Goal: Task Accomplishment & Management: Manage account settings

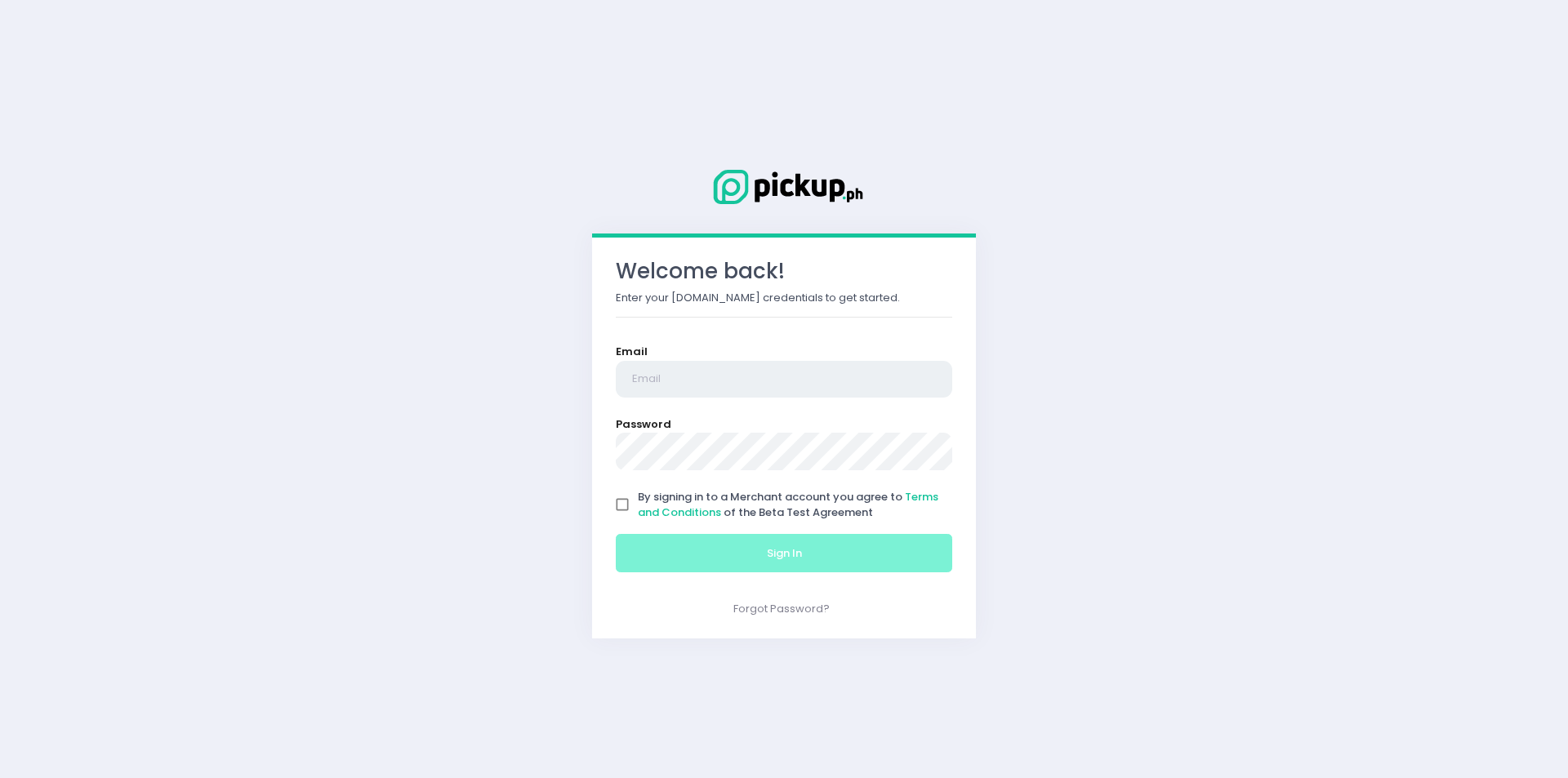
type input "[EMAIL_ADDRESS][DOMAIN_NAME]"
click at [620, 508] on input "By signing in to a Merchant account you agree to Terms and Conditions of the Be…" at bounding box center [622, 504] width 31 height 31
checkbox input "true"
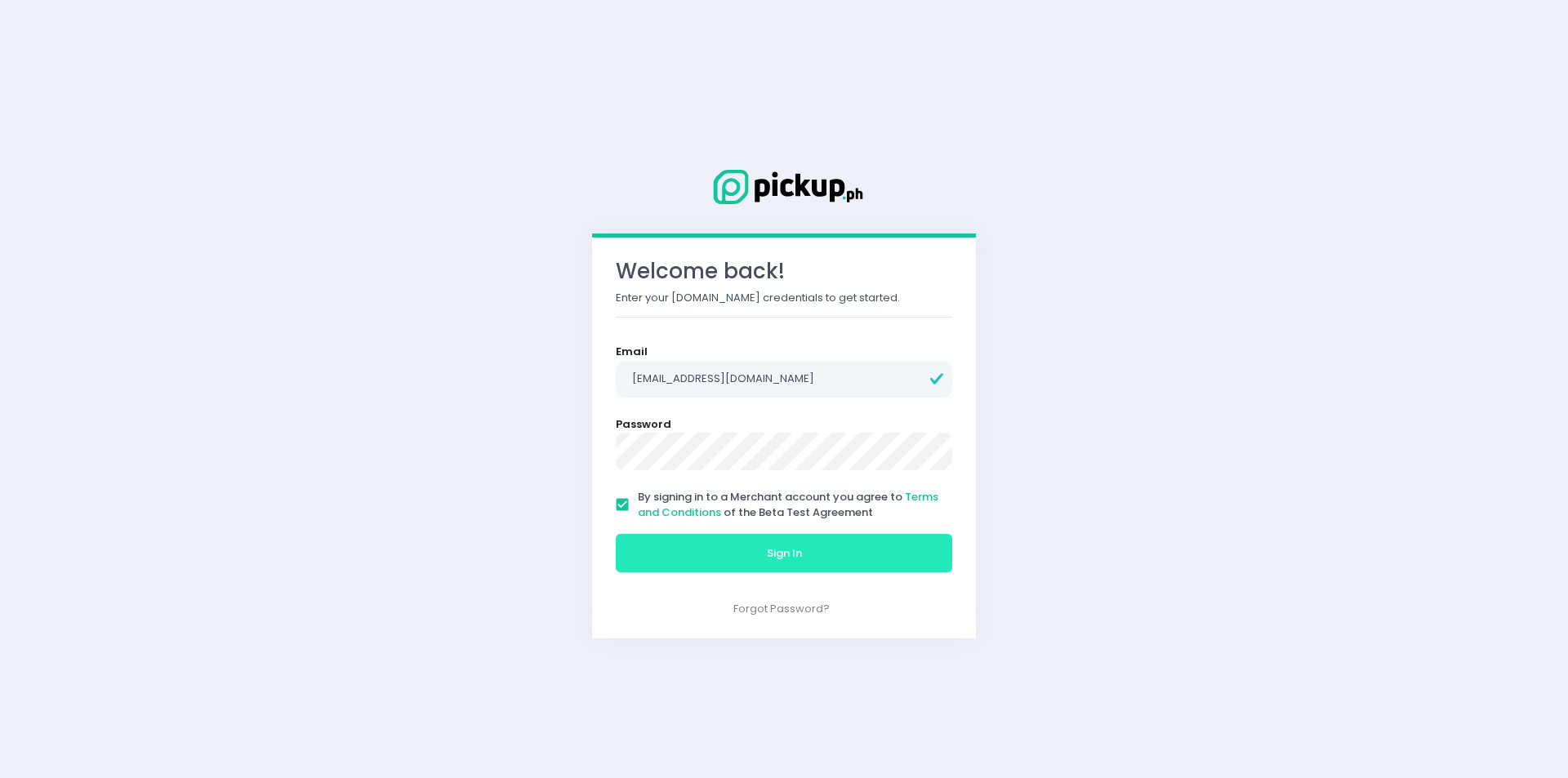
click at [658, 554] on button "Sign In" at bounding box center [784, 554] width 337 height 40
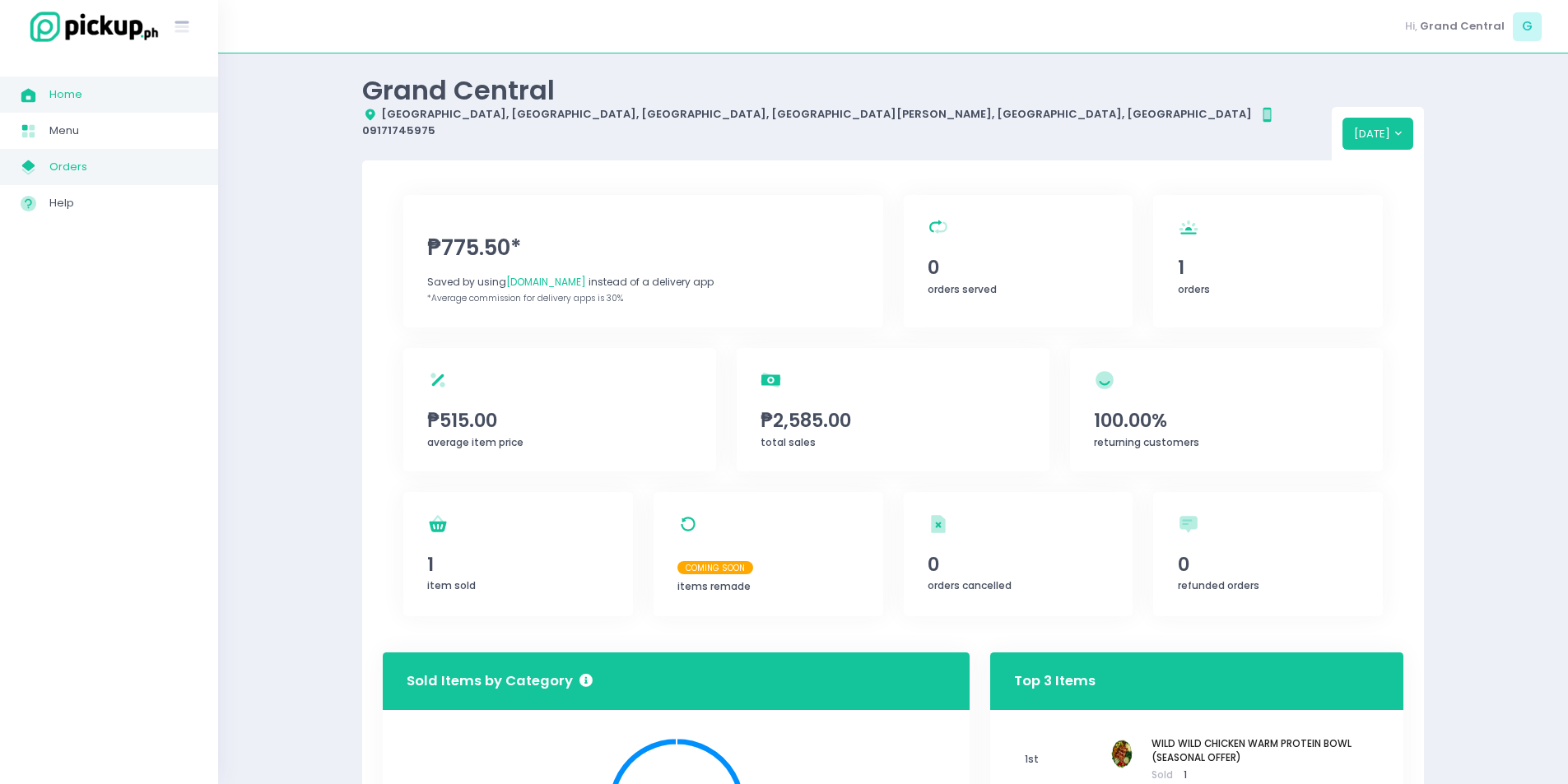
click at [82, 177] on link "My Store Created with Sketch. Orders" at bounding box center [109, 167] width 218 height 36
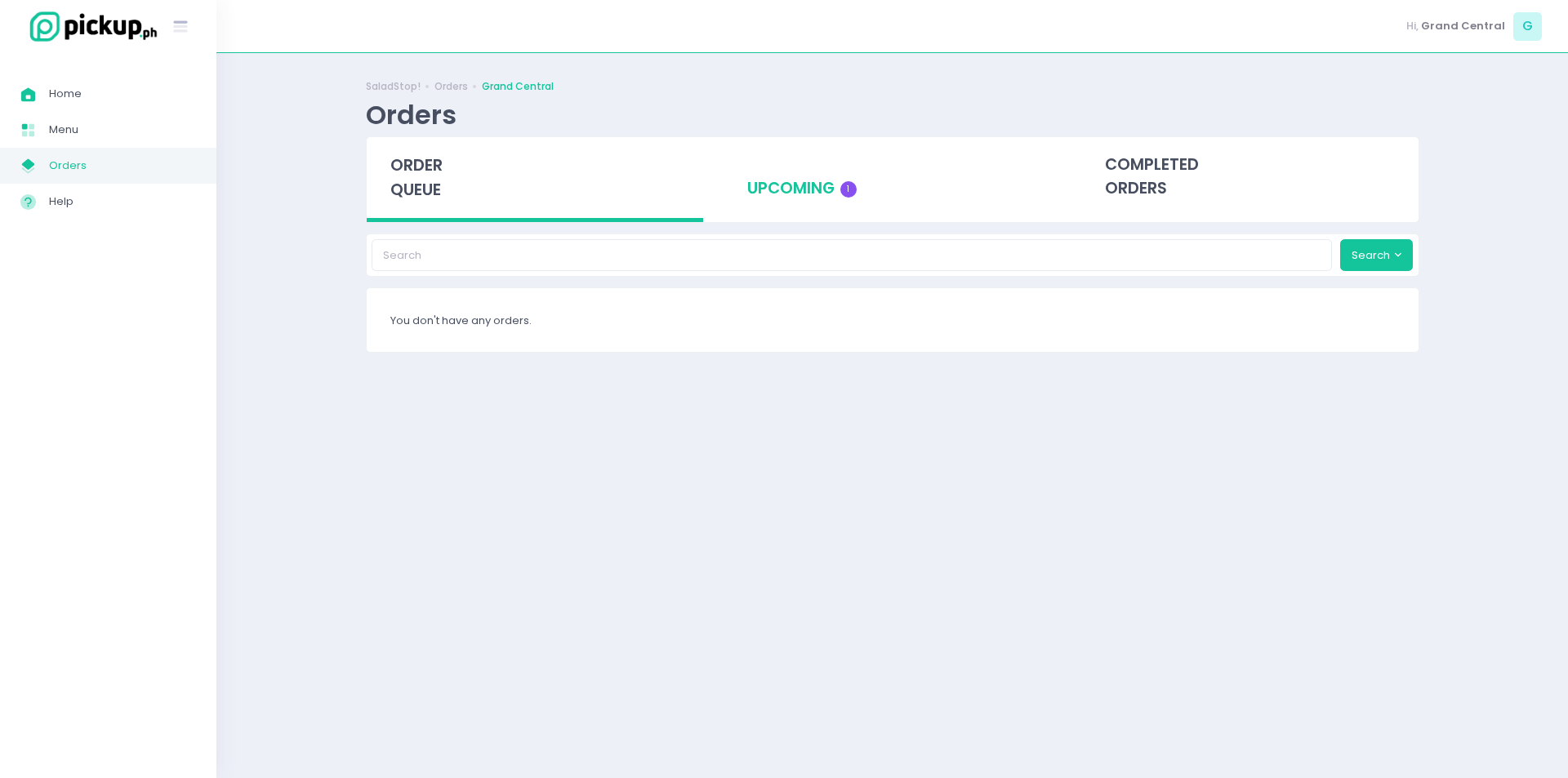
click at [770, 201] on div "upcoming 1" at bounding box center [892, 177] width 338 height 80
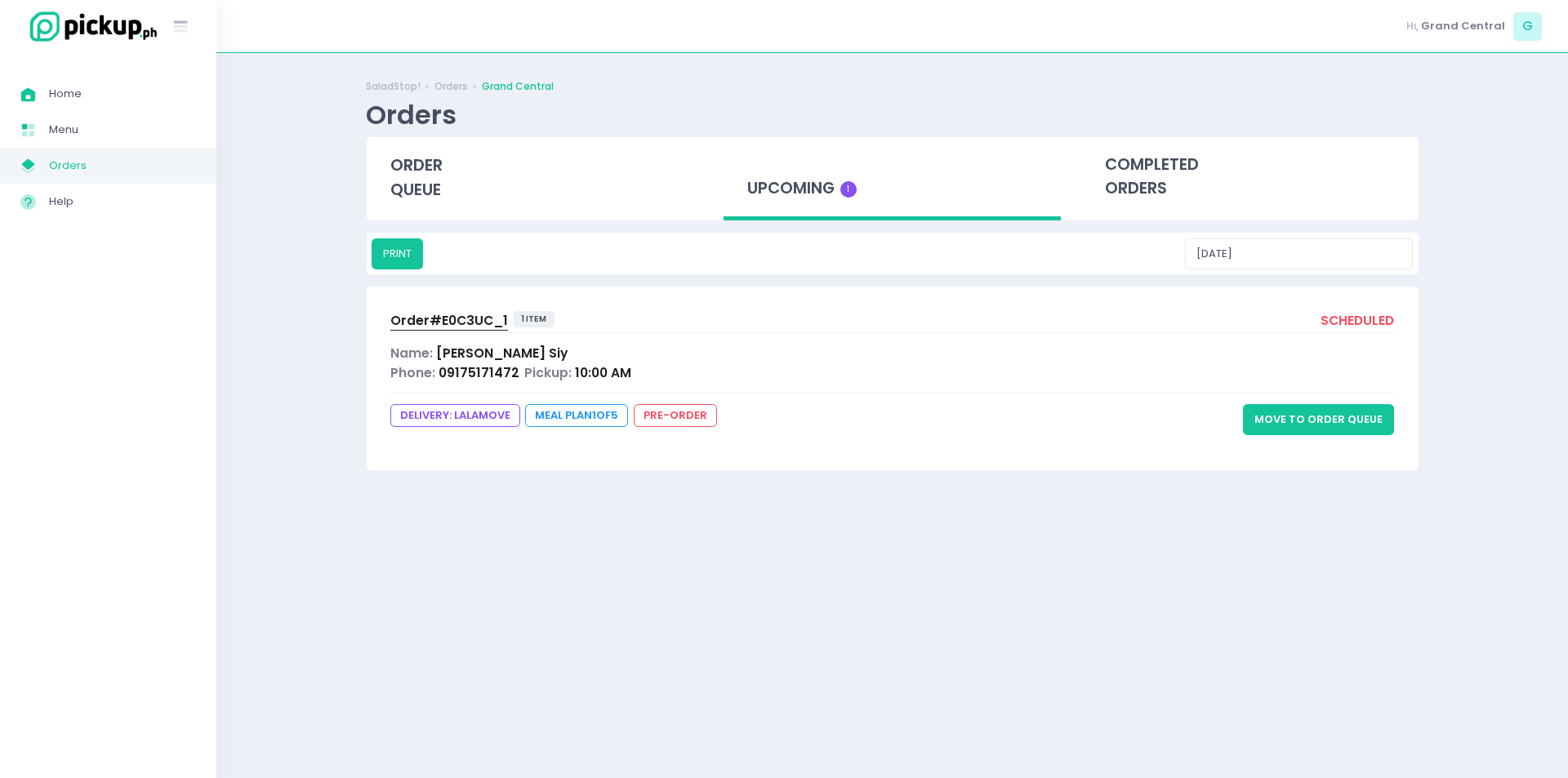
click at [455, 313] on span "Order# E0C3UC_1" at bounding box center [448, 320] width 118 height 17
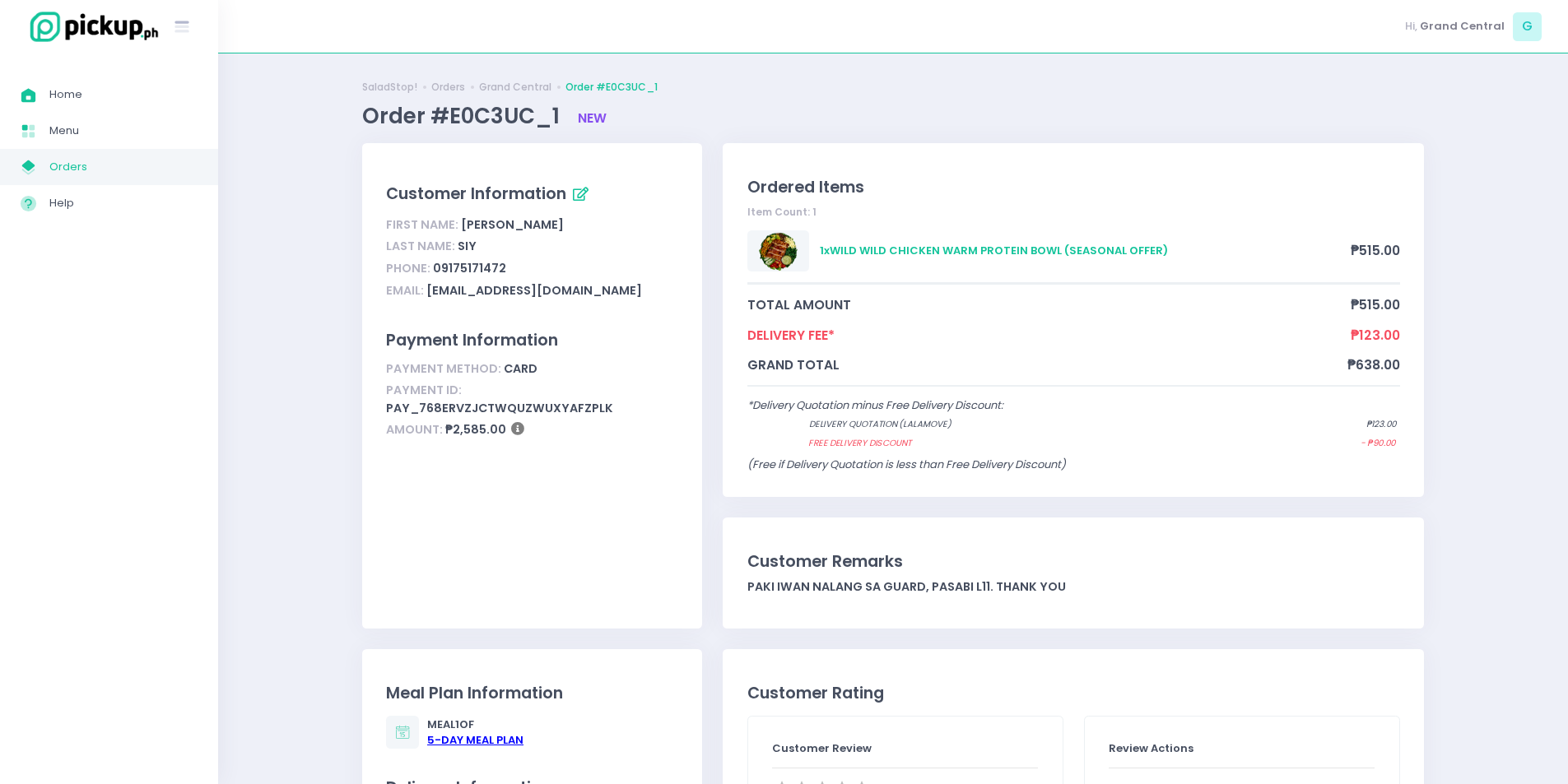
click at [76, 172] on span "Orders" at bounding box center [123, 167] width 148 height 22
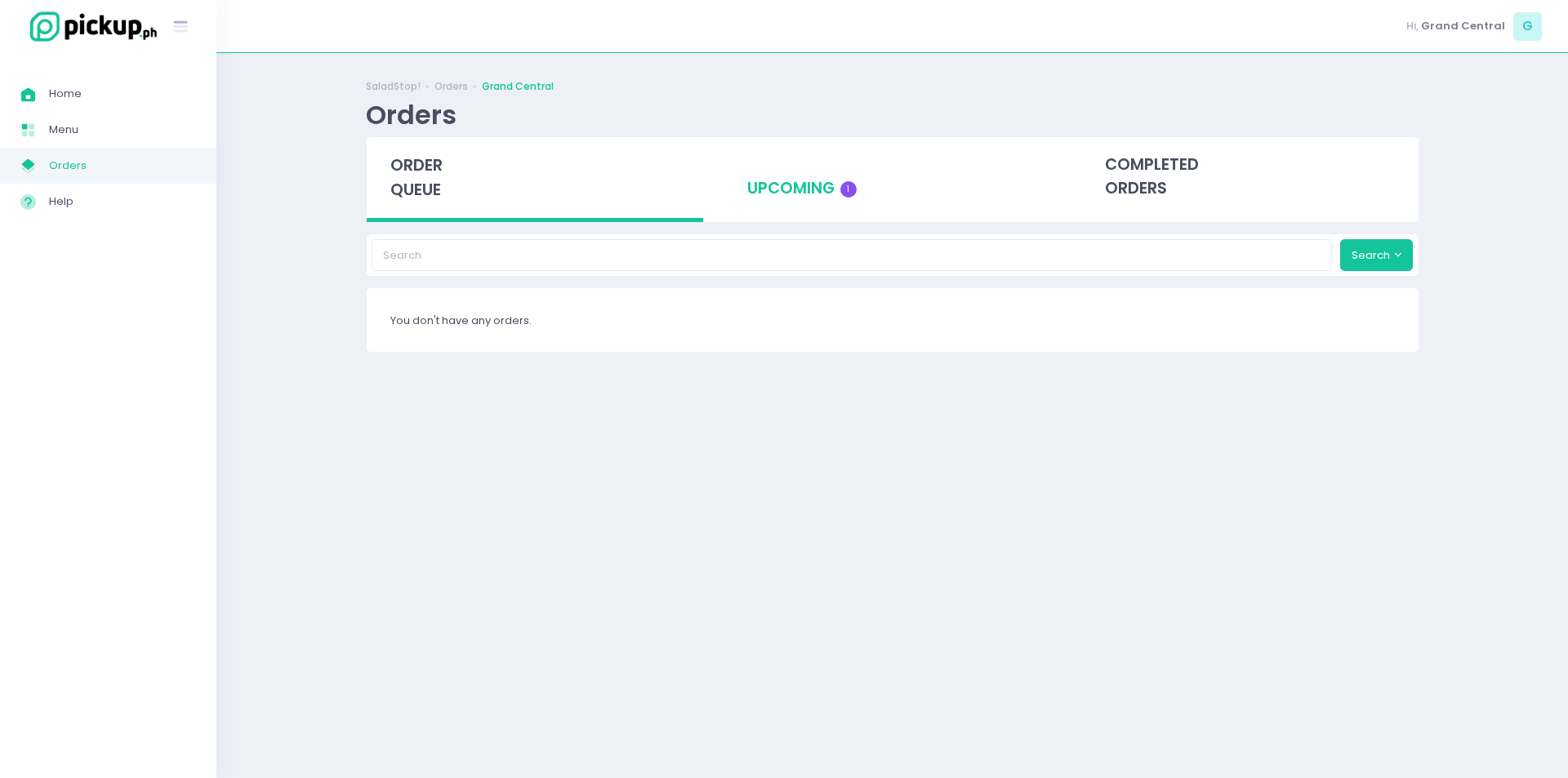
click at [805, 190] on div "upcoming 1" at bounding box center [892, 177] width 338 height 80
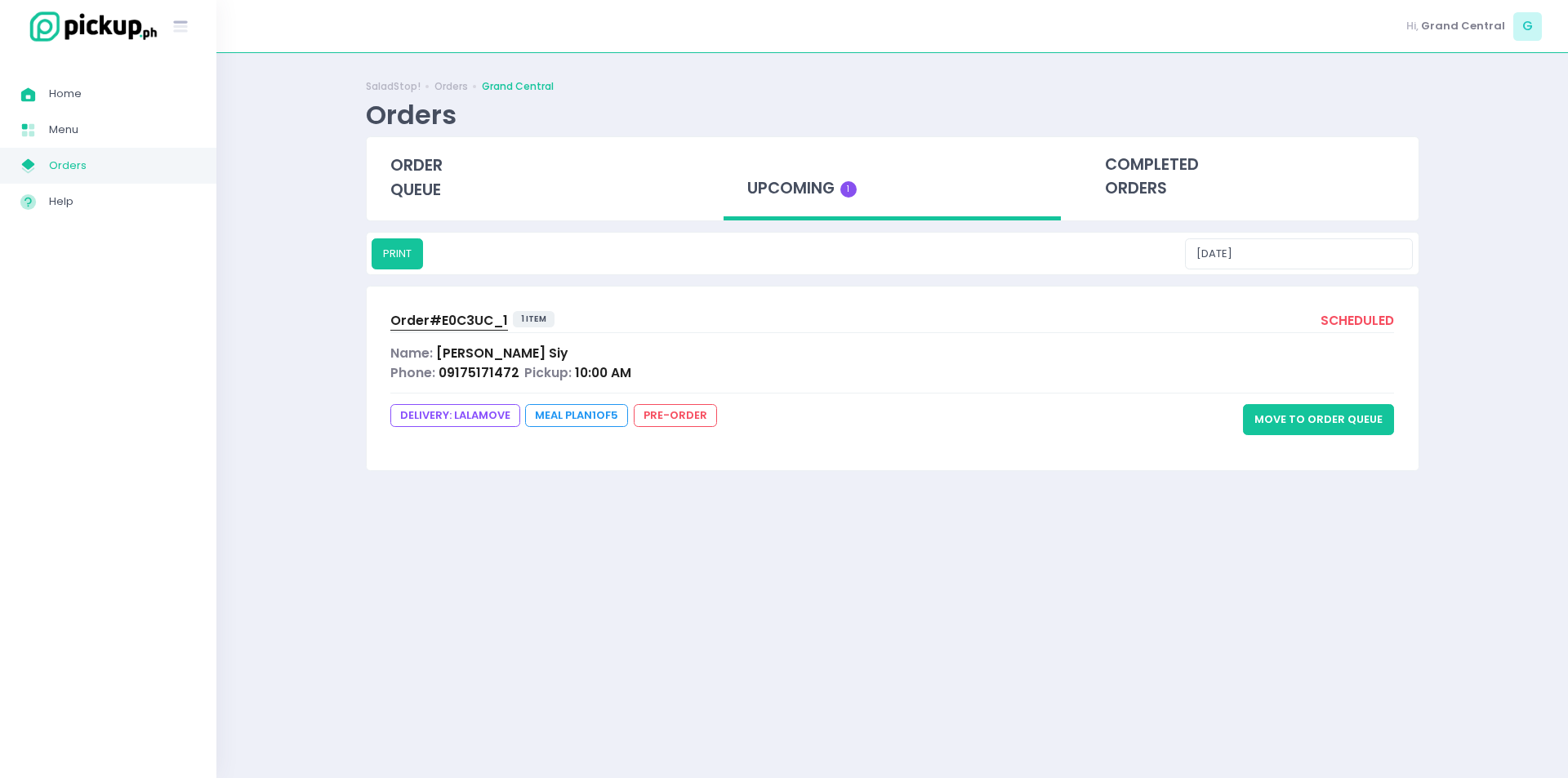
click at [1369, 416] on button "Move to Order Queue" at bounding box center [1319, 420] width 151 height 31
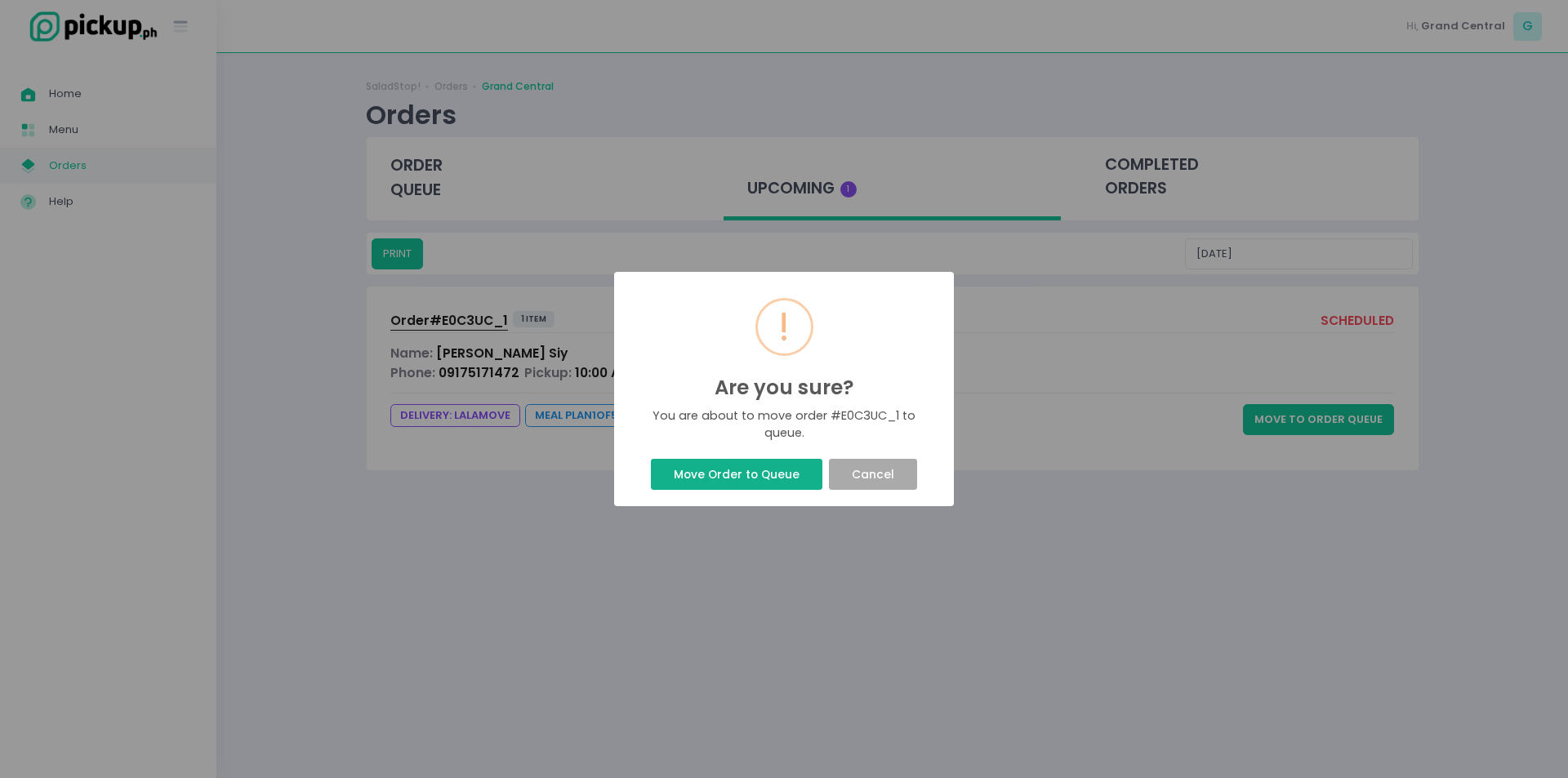
click at [720, 484] on button "Move Order to Queue" at bounding box center [736, 474] width 171 height 31
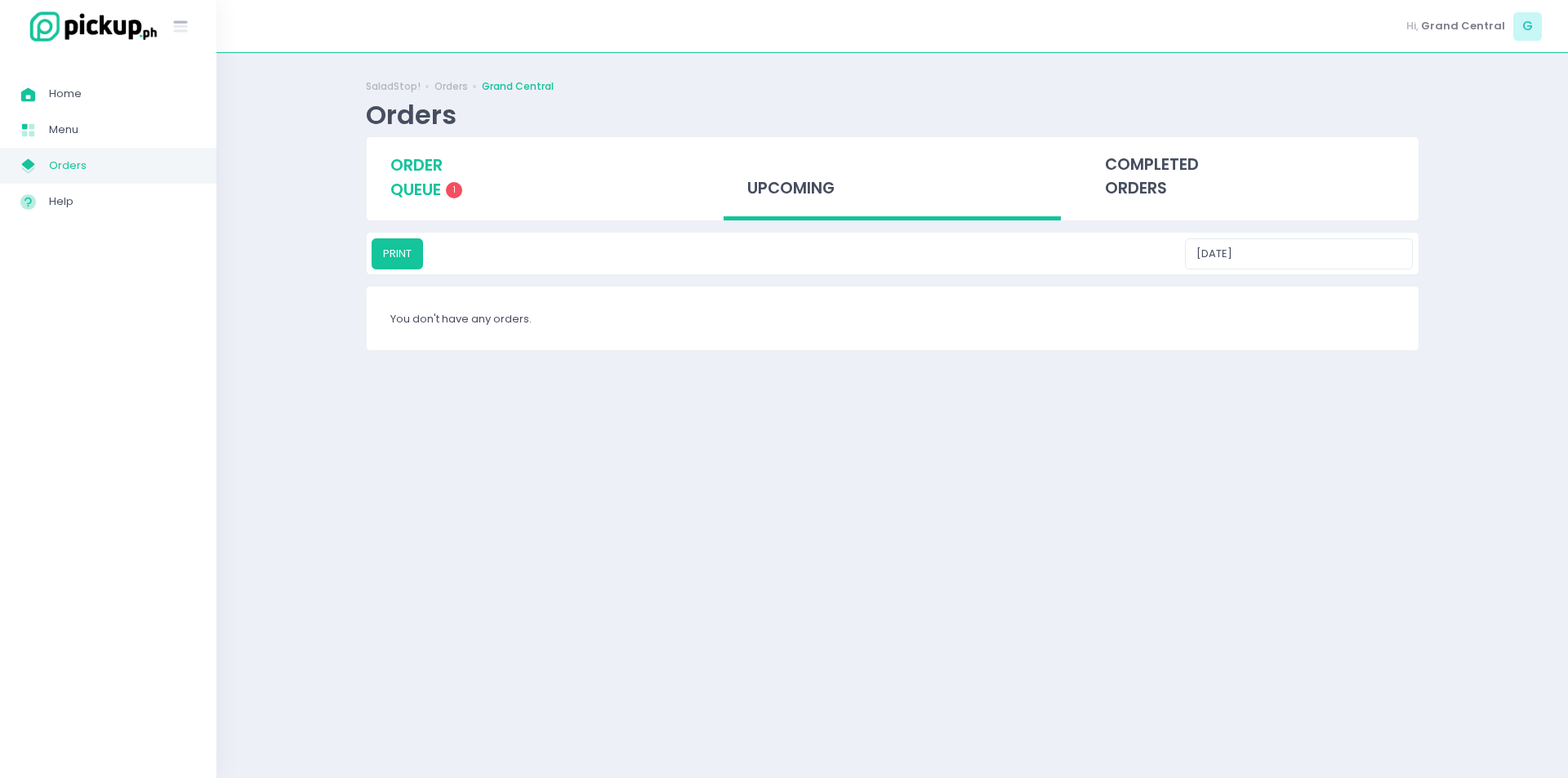
click at [409, 199] on span "order queue" at bounding box center [416, 178] width 52 height 46
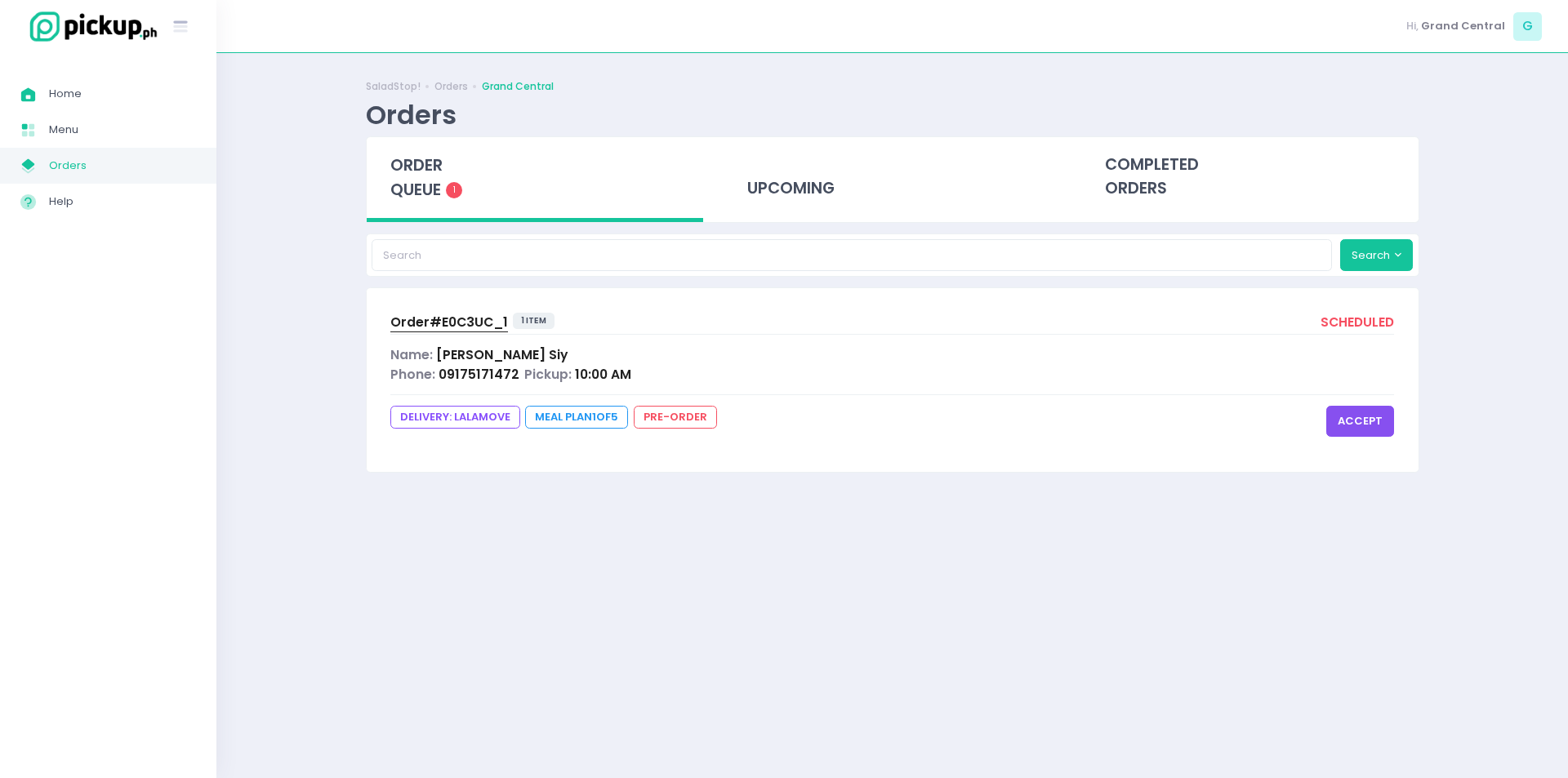
click at [1357, 413] on button "accept" at bounding box center [1360, 421] width 68 height 31
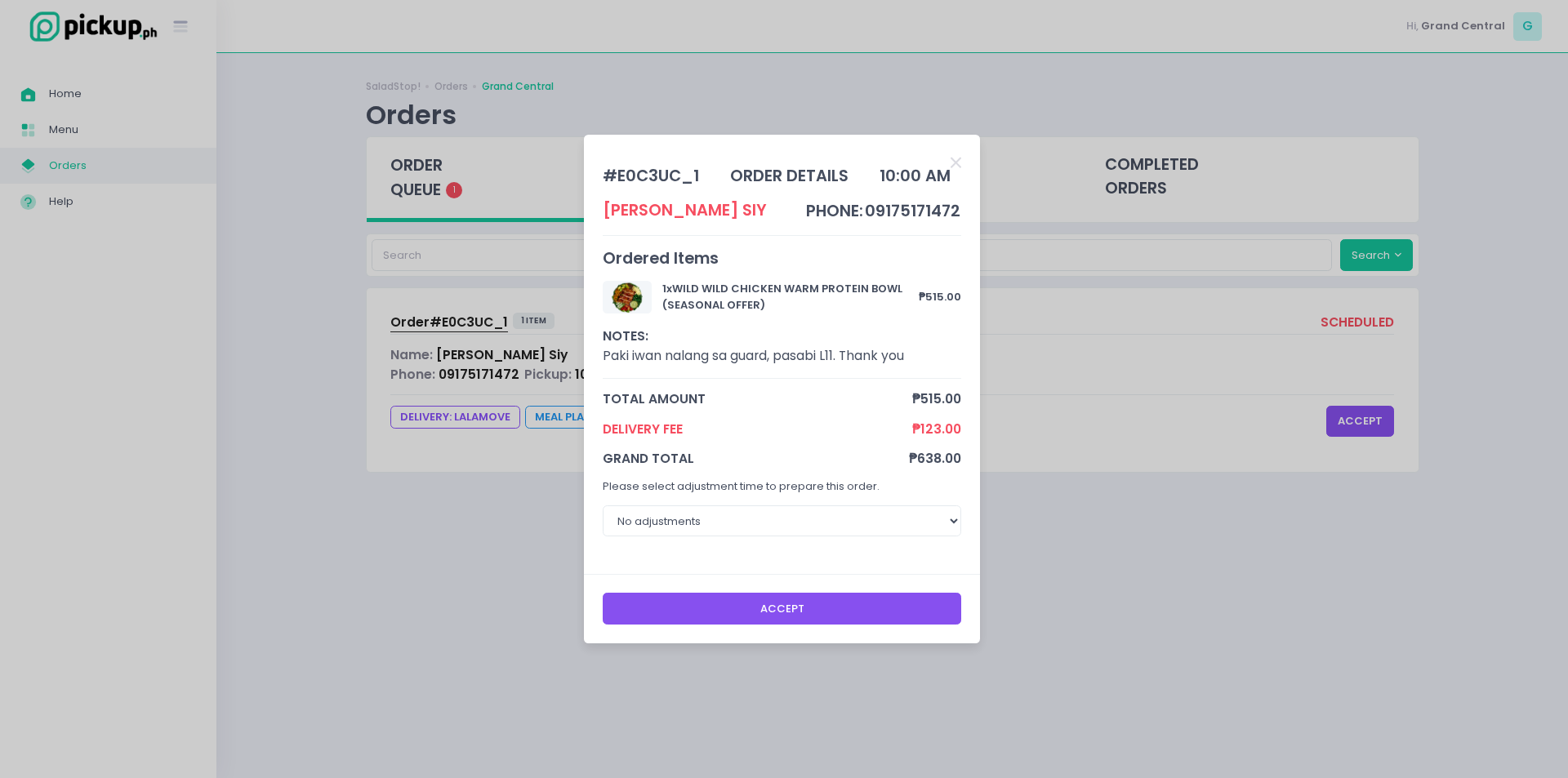
click at [762, 617] on button "Accept" at bounding box center [783, 608] width 359 height 31
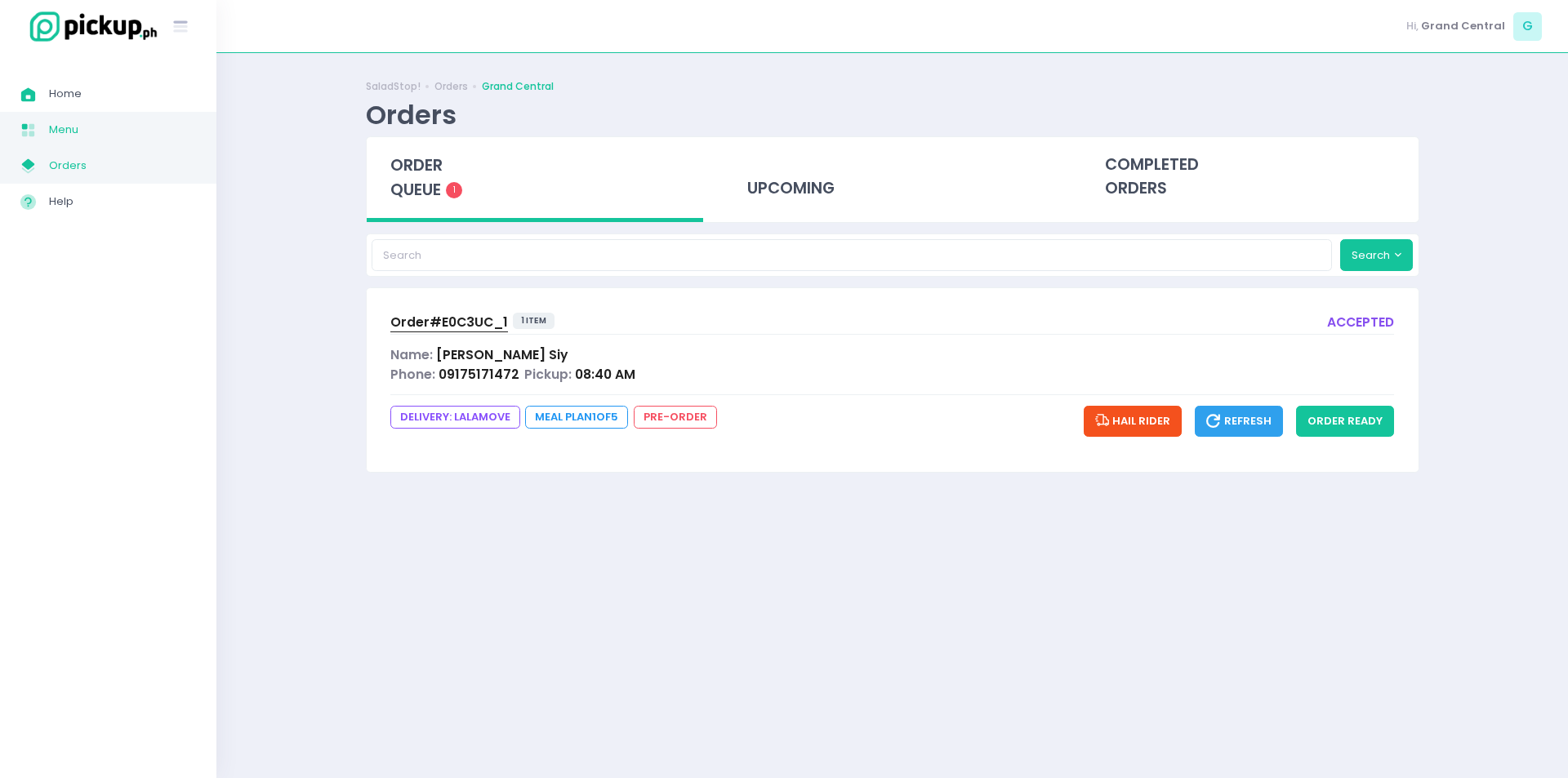
click at [84, 124] on span "Menu" at bounding box center [122, 130] width 147 height 21
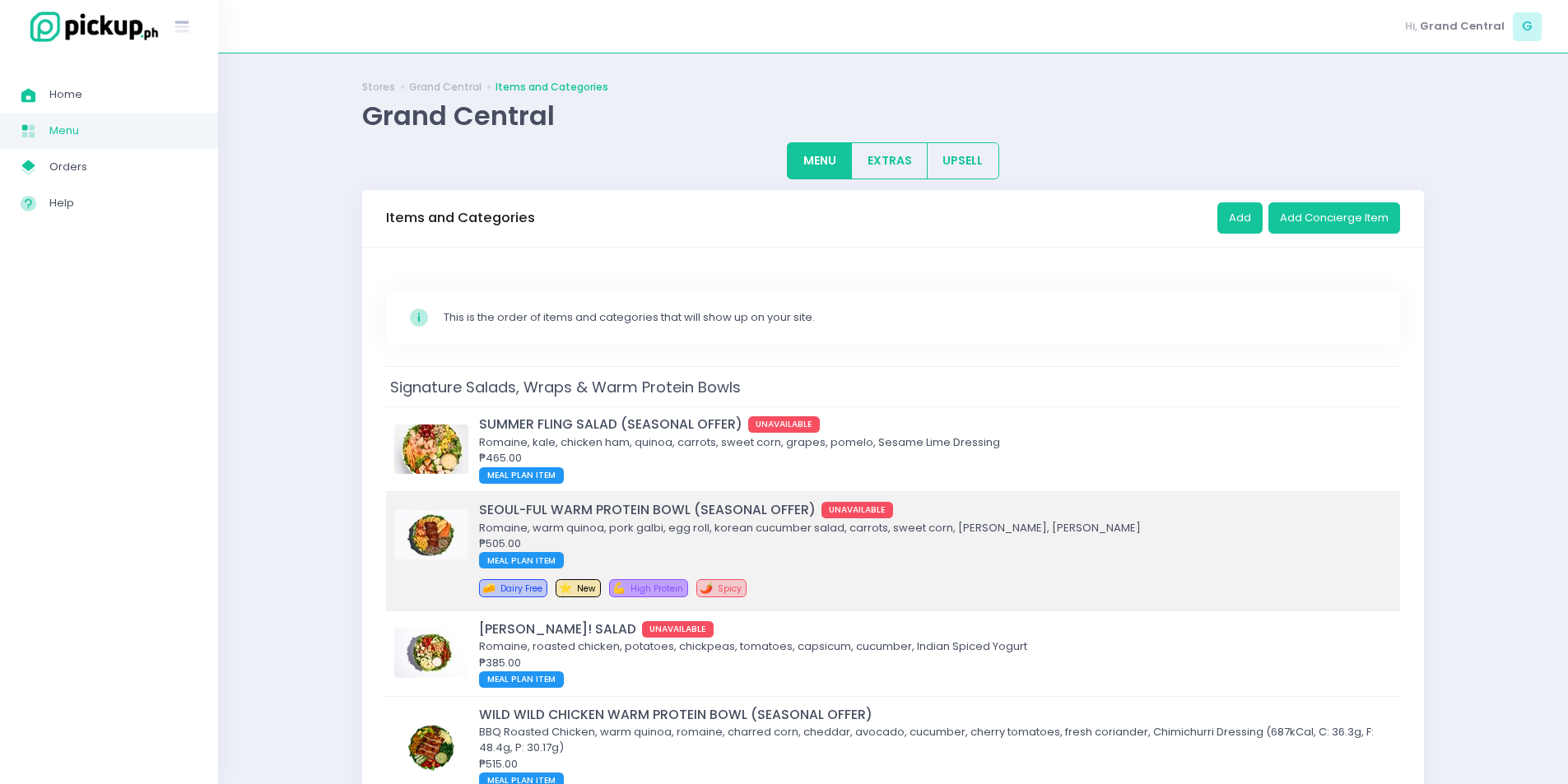
click at [622, 513] on div "SEOUL-FUL WARM PROTEIN BOWL (SEASONAL OFFER) UNAVAILABLE" at bounding box center [932, 510] width 908 height 19
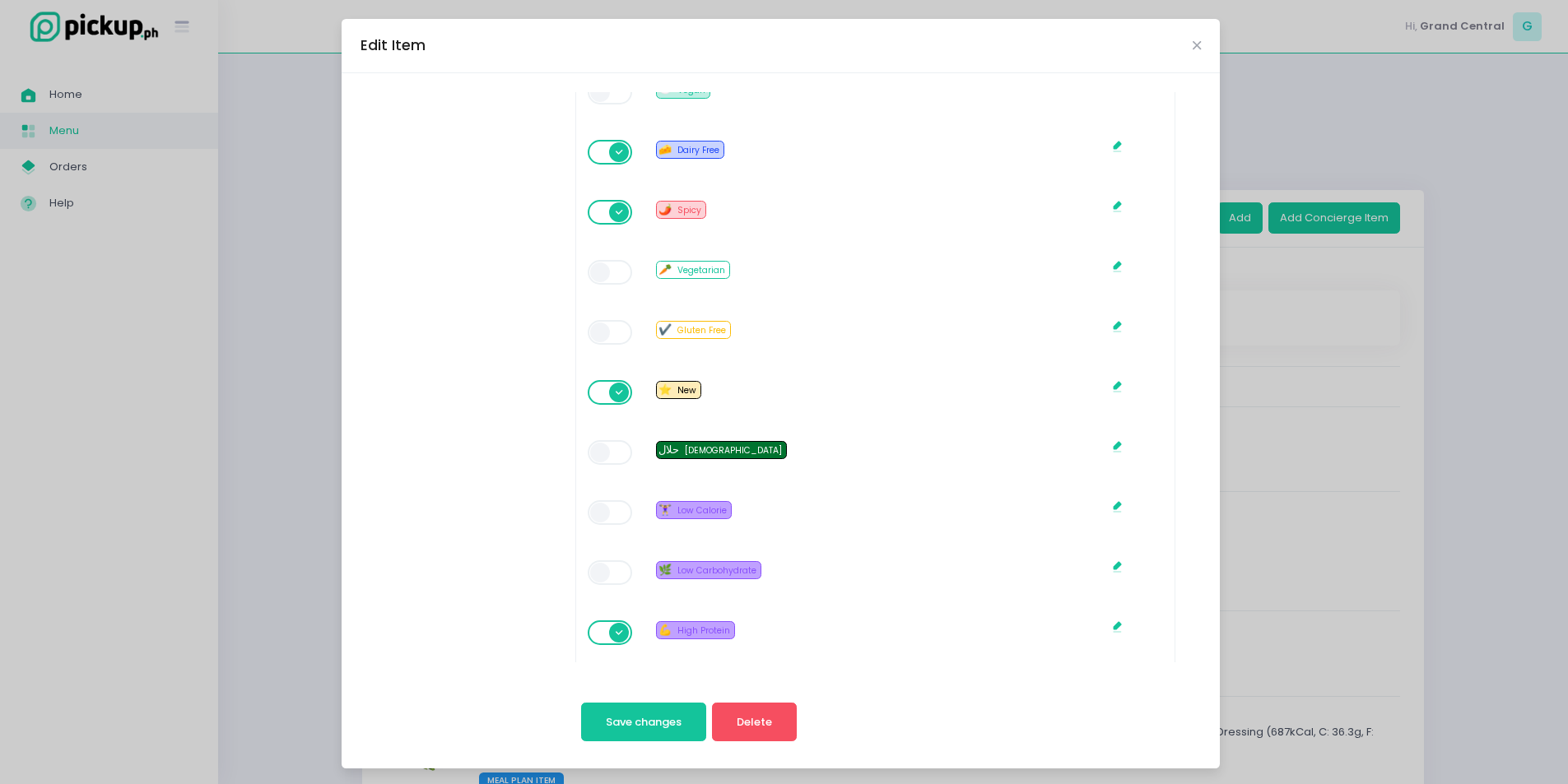
scroll to position [962, 0]
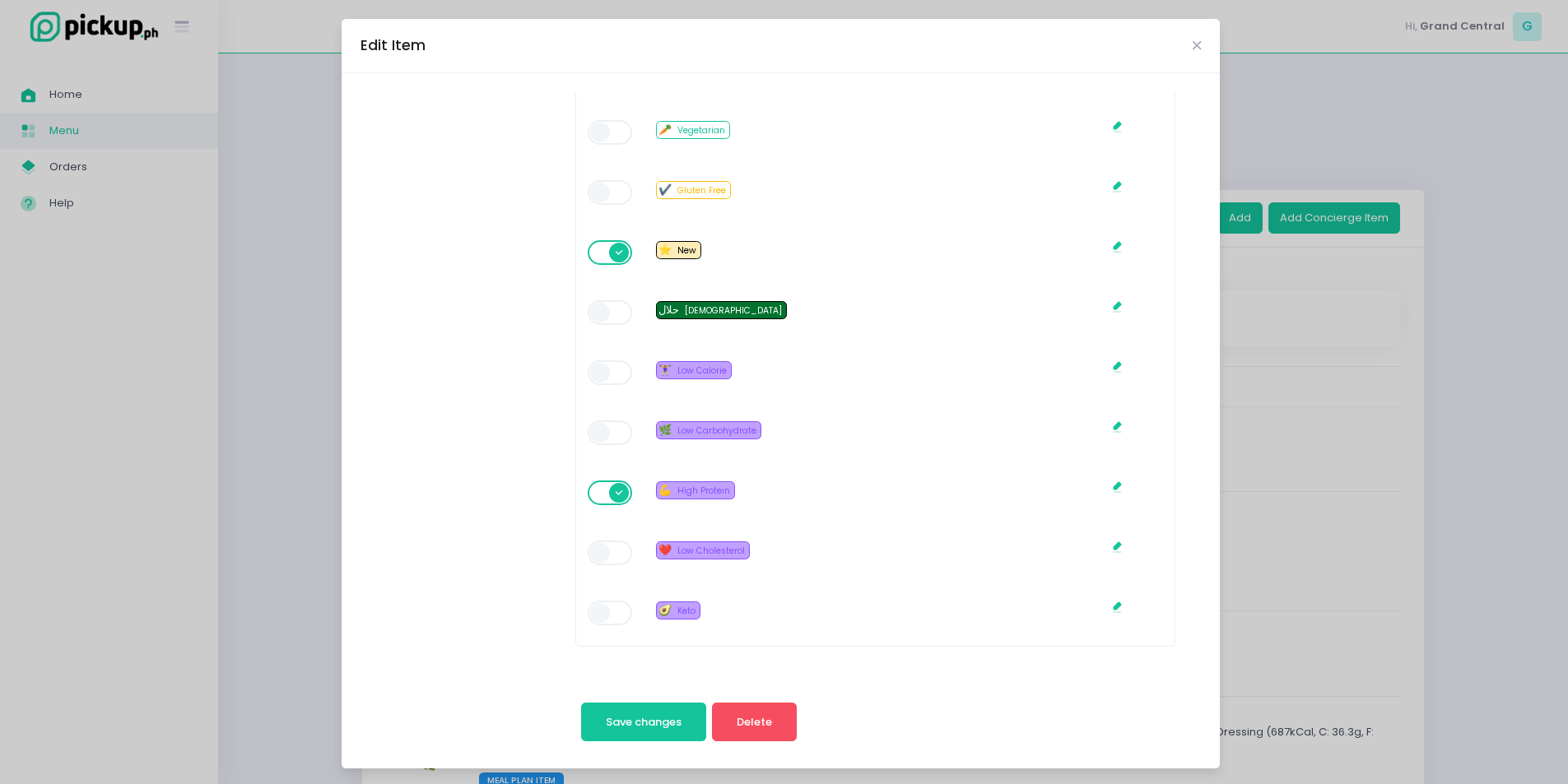
click at [262, 288] on div "Edit Item Change Photo SEOUL-FUL WARM PROTEIN BOWL (SEASONAL OFFER) Description…" at bounding box center [784, 392] width 1568 height 784
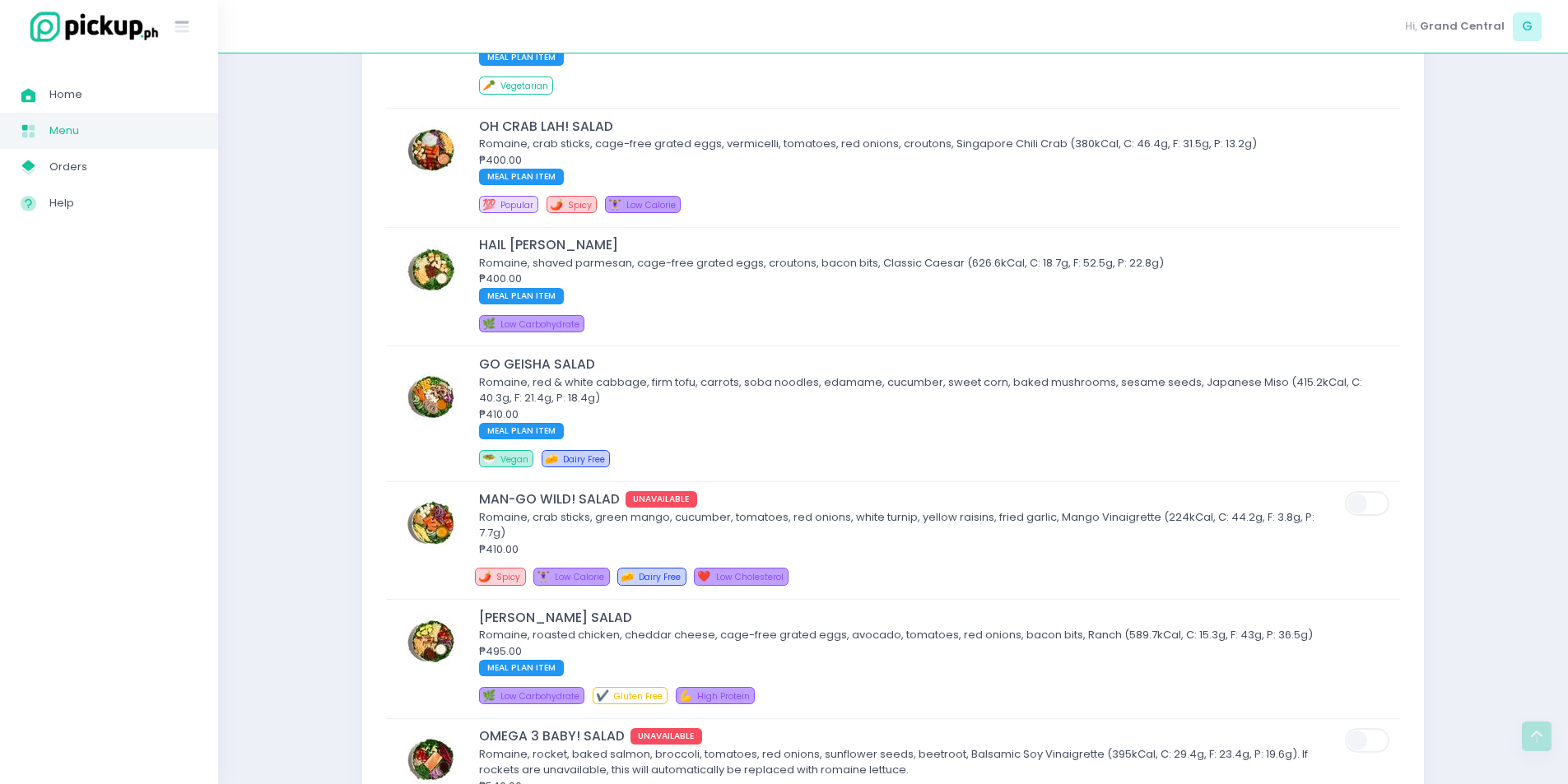
scroll to position [1810, 0]
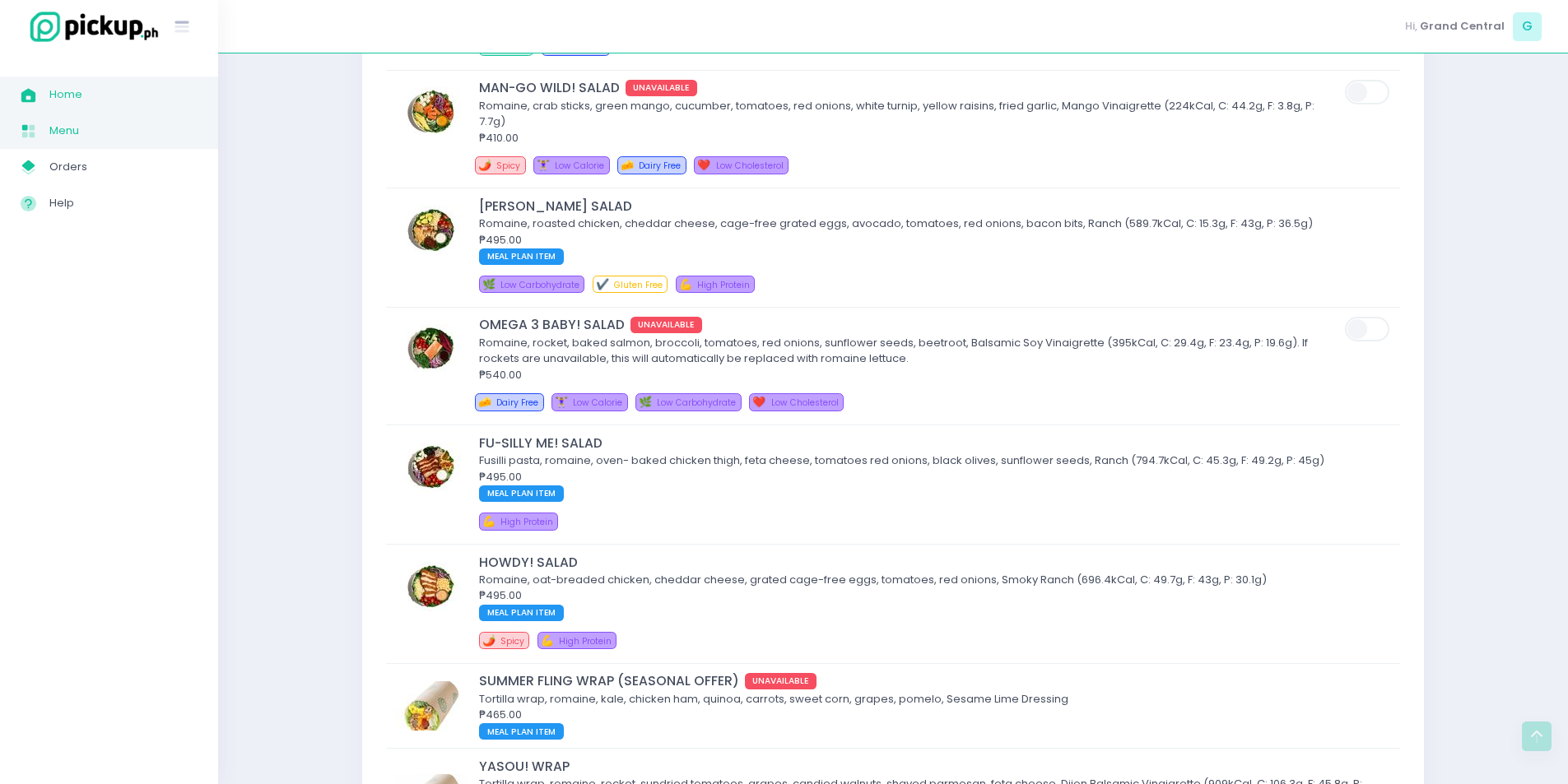
click at [65, 104] on span "Home" at bounding box center [123, 94] width 148 height 22
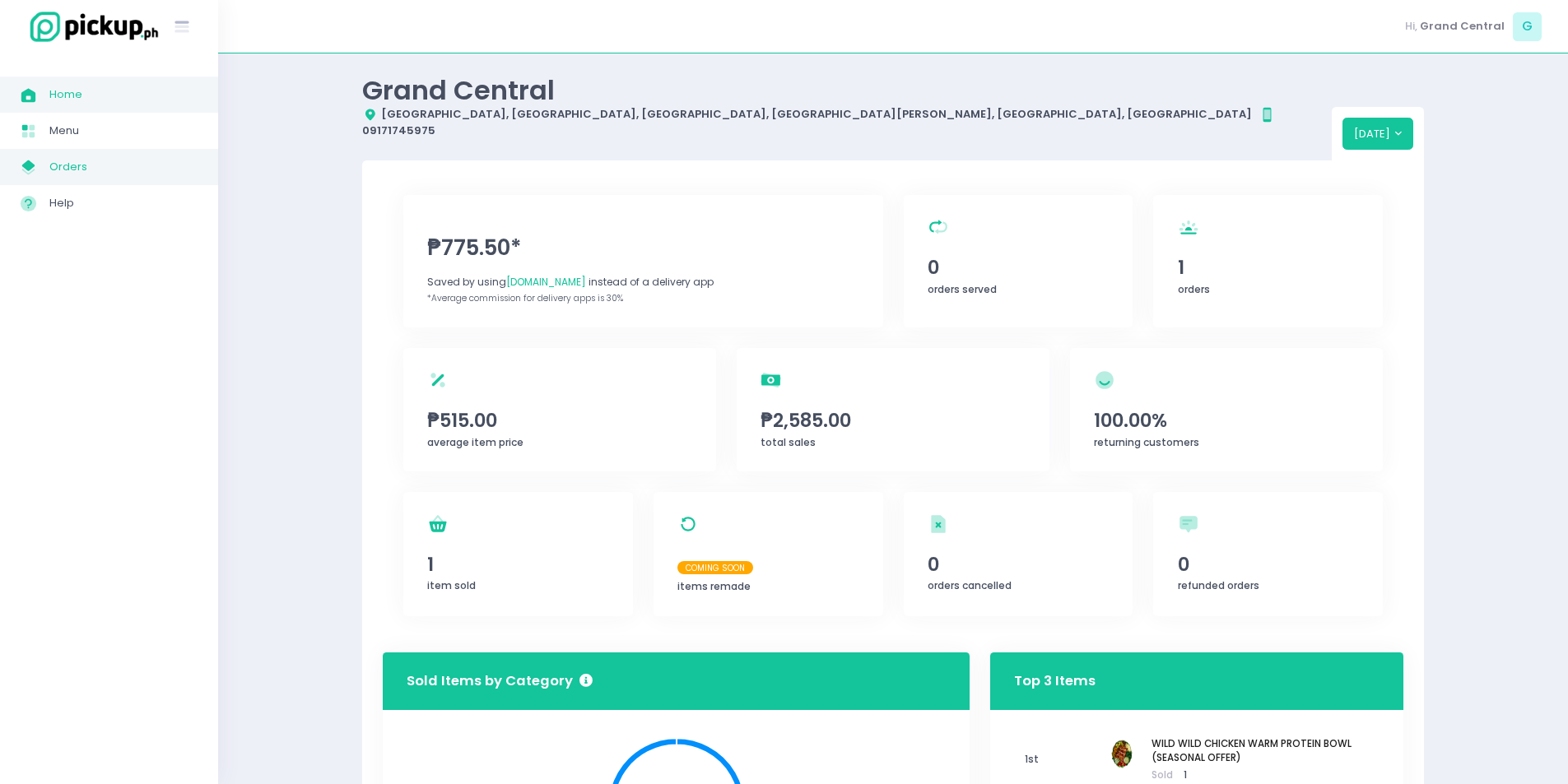
click at [58, 170] on span "Orders" at bounding box center [123, 167] width 148 height 22
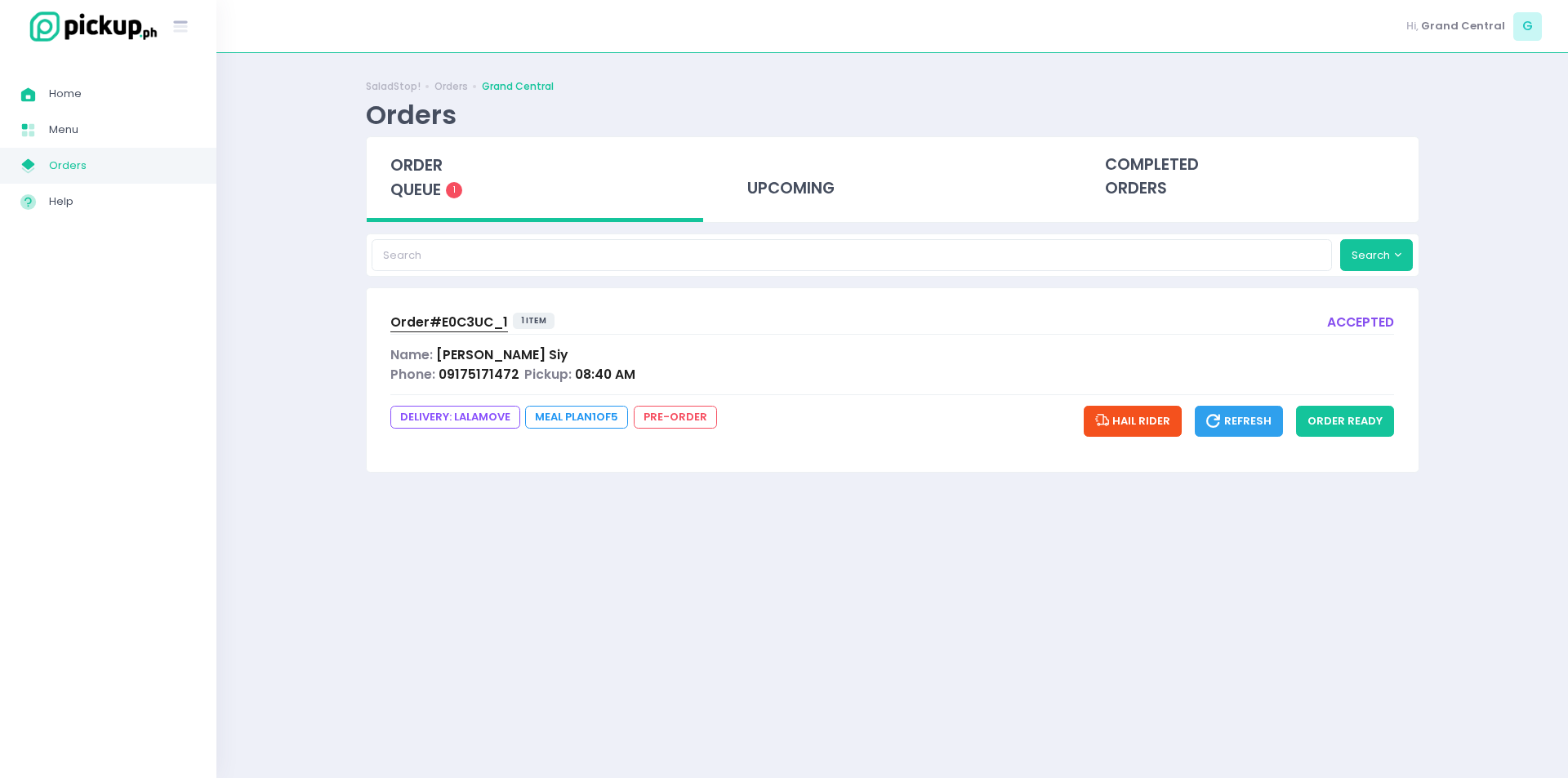
click at [425, 320] on span "Order# E0C3UC_1" at bounding box center [448, 322] width 118 height 17
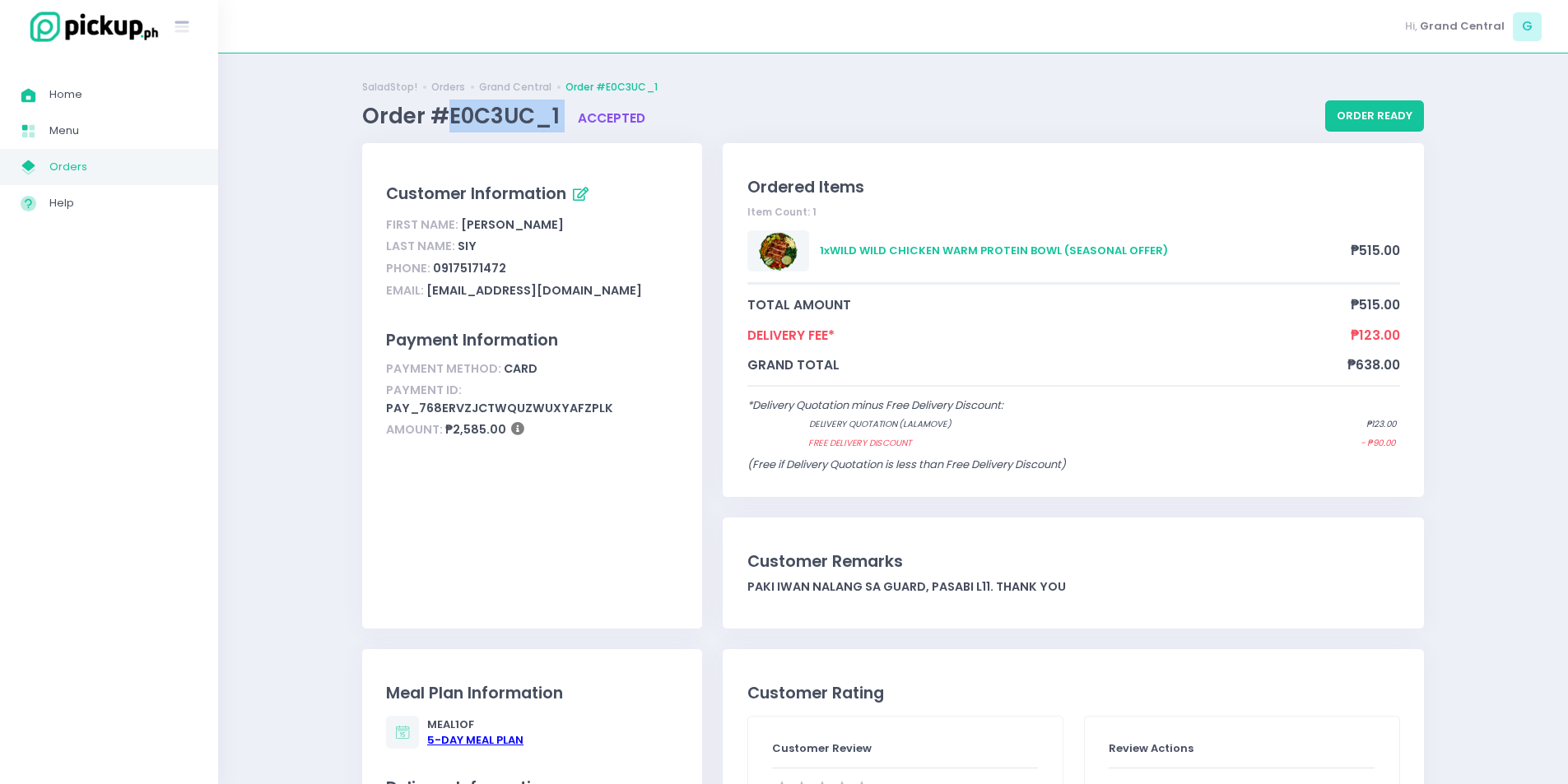
drag, startPoint x: 447, startPoint y: 115, endPoint x: 563, endPoint y: 125, distance: 116.4
click at [563, 125] on div "Order #E0C3UC_1 accepted" at bounding box center [843, 116] width 963 height 33
copy span "E0C3UC_1"
click at [806, 106] on div "Order #E0C3UC_1 accepted" at bounding box center [843, 116] width 963 height 33
click at [39, 133] on span "Menu Created with Sketch." at bounding box center [35, 131] width 29 height 22
